Goal: Transaction & Acquisition: Obtain resource

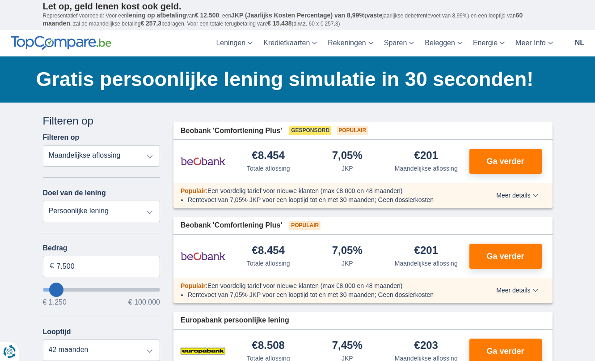
scroll to position [4, 0]
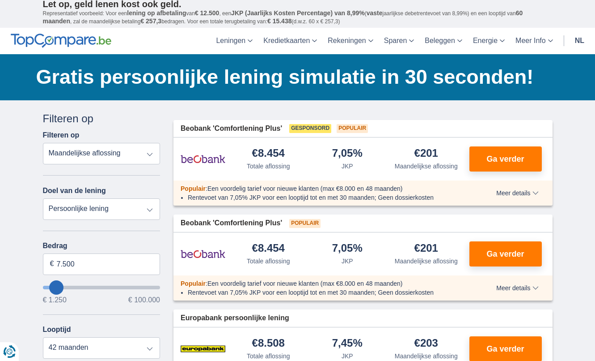
click at [153, 212] on select "Persoonlijke lening Auto Moto / fiets Mobilhome / caravan Renovatie Energie Sch…" at bounding box center [102, 208] width 118 height 21
select select "vehicleLoan"
click at [43, 198] on select "Persoonlijke lening Auto Moto / fiets Mobilhome / caravan Renovatie Energie Sch…" at bounding box center [102, 208] width 118 height 21
select select "3-4"
type input "15.000"
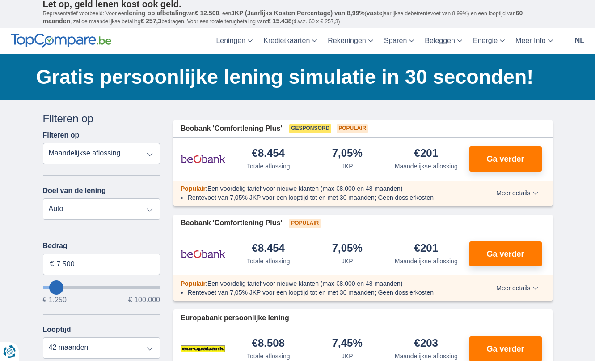
type input "15250"
select select "60"
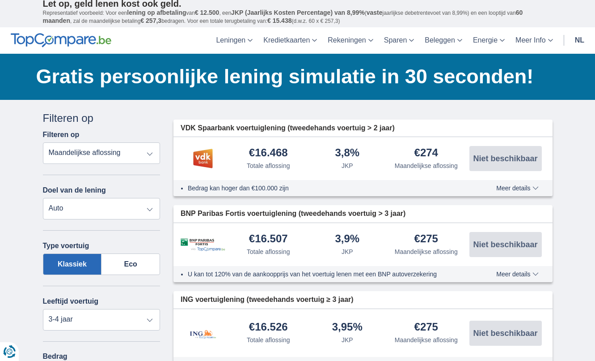
scroll to position [5, 0]
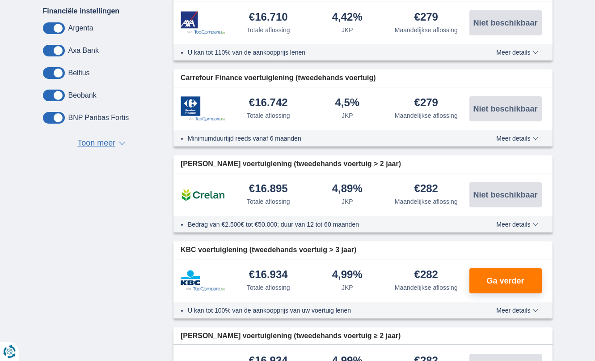
scroll to position [481, 0]
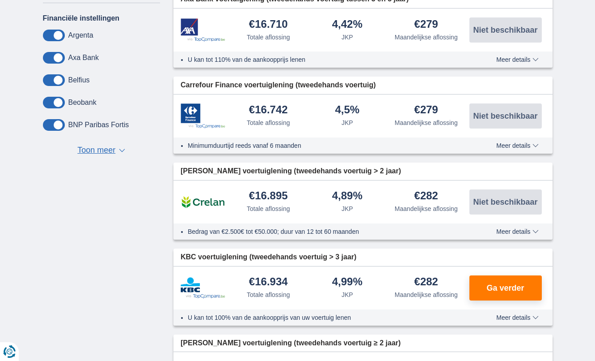
click at [517, 232] on span "Meer details" at bounding box center [518, 231] width 42 height 6
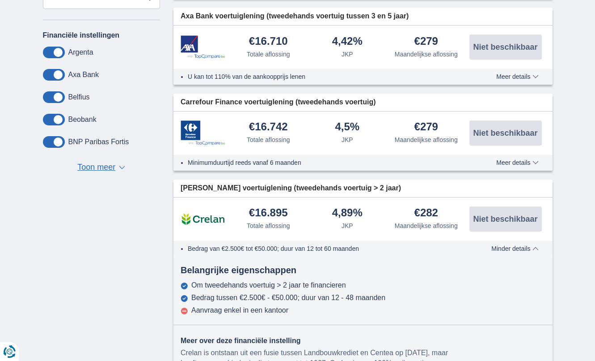
scroll to position [463, 0]
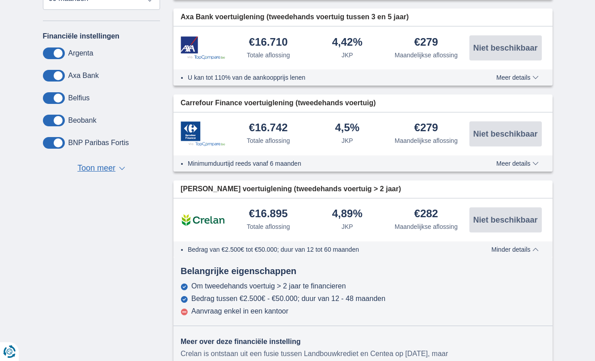
click at [274, 230] on div "Totale aflossing" at bounding box center [268, 226] width 43 height 9
click at [215, 223] on img at bounding box center [203, 219] width 45 height 22
click at [56, 142] on span at bounding box center [54, 143] width 22 height 12
click at [0, 0] on input "checkbox" at bounding box center [0, 0] width 0 height 0
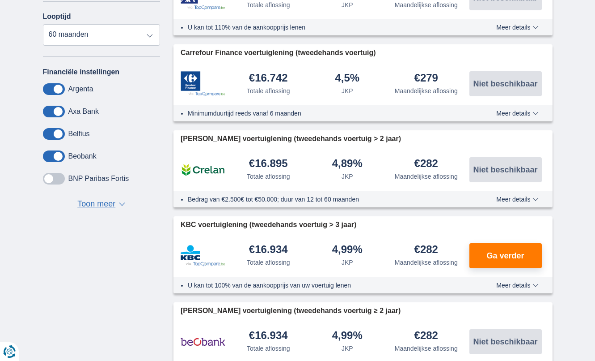
scroll to position [409, 0]
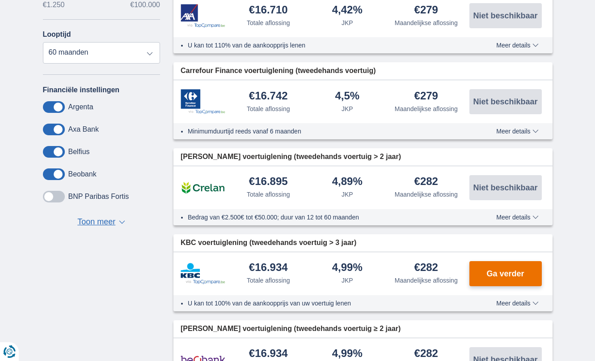
click at [500, 272] on span "Ga verder" at bounding box center [506, 273] width 38 height 8
click at [577, 76] on div "× widget.non-eligible-application.title widget.non-eligible-application.text no…" at bounding box center [297, 363] width 595 height 1339
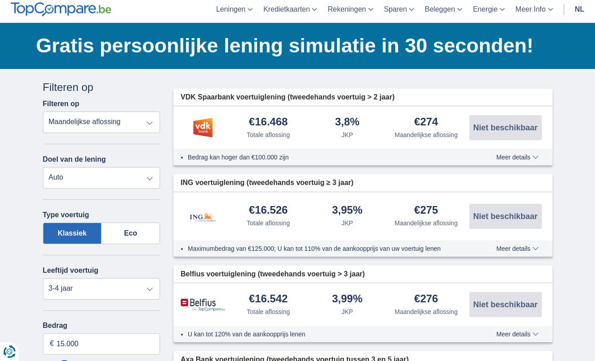
scroll to position [34, 0]
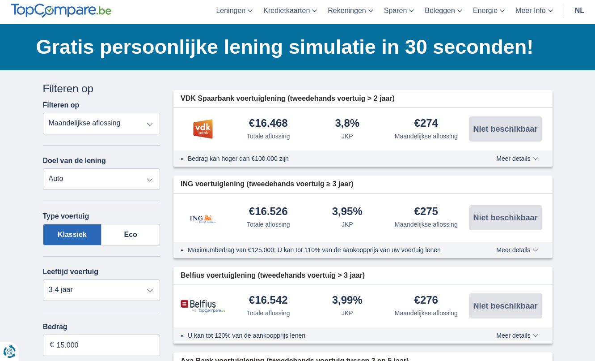
click at [149, 124] on select "Totale aflossing JKP Maandelijkse aflossing" at bounding box center [102, 123] width 118 height 21
click at [152, 289] on select "Nieuw 0-1 jaar 1-2 jaar 2-3 jaar 3-4 jaar 4-5 jaar 5+ jaar" at bounding box center [102, 289] width 118 height 21
select select "0-1"
click at [43, 279] on select "Nieuw 0-1 jaar 1-2 jaar 2-3 jaar 3-4 jaar 4-5 jaar 5+ jaar" at bounding box center [102, 289] width 118 height 21
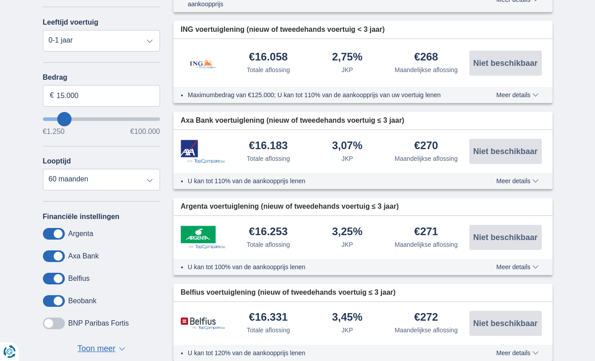
scroll to position [284, 0]
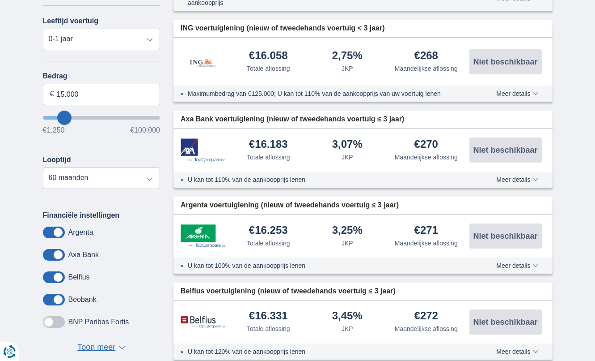
click at [50, 325] on span at bounding box center [54, 322] width 22 height 12
click at [0, 0] on input "checkbox" at bounding box center [0, 0] width 0 height 0
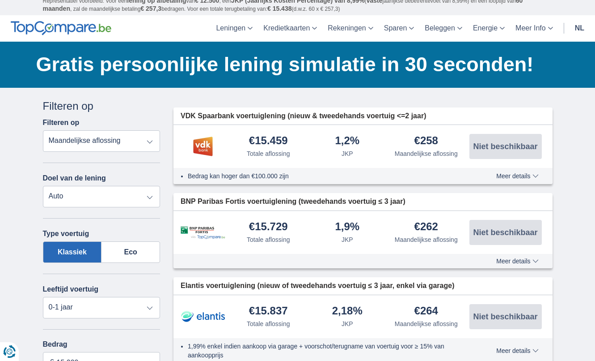
scroll to position [16, 0]
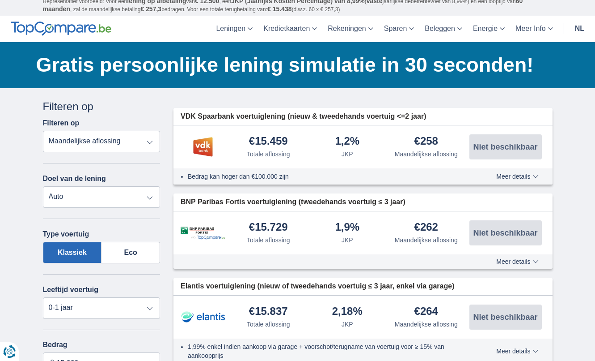
click at [523, 262] on span "Meer details" at bounding box center [518, 261] width 42 height 6
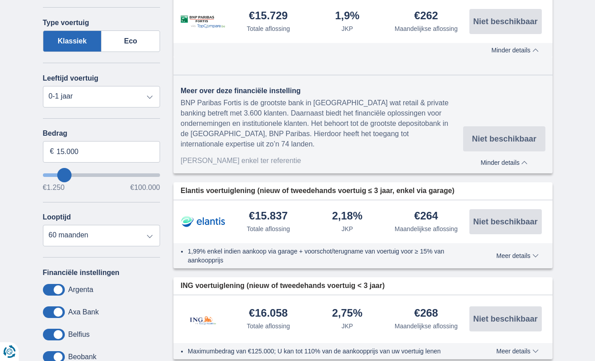
scroll to position [250, 0]
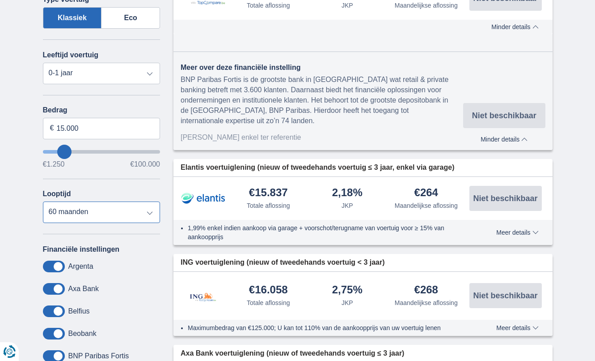
click at [150, 214] on select "12 maanden 18 maanden 24 maanden 30 maanden 36 maanden 42 maanden 48 maanden 60…" at bounding box center [102, 211] width 118 height 21
select select "36"
click at [43, 202] on select "12 maanden 18 maanden 24 maanden 30 maanden 36 maanden 42 maanden 48 maanden 60…" at bounding box center [102, 211] width 118 height 21
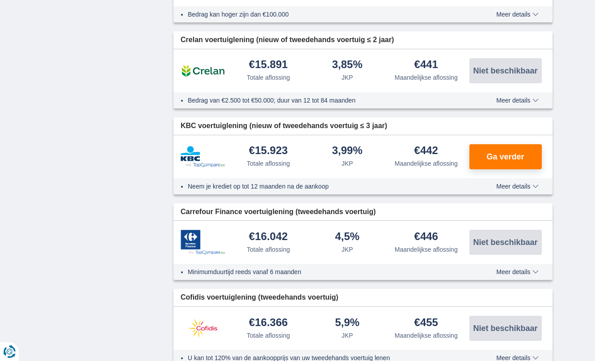
scroll to position [805, 0]
